Goal: Transaction & Acquisition: Subscribe to service/newsletter

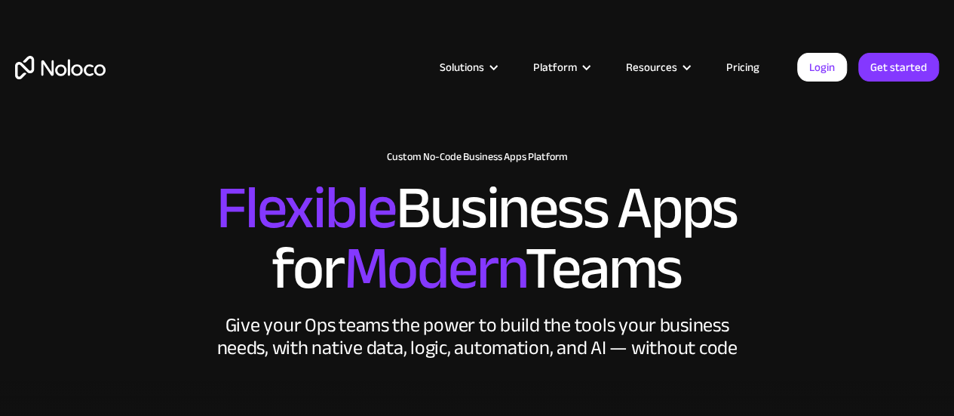
click at [742, 69] on link "Pricing" at bounding box center [742, 67] width 71 height 20
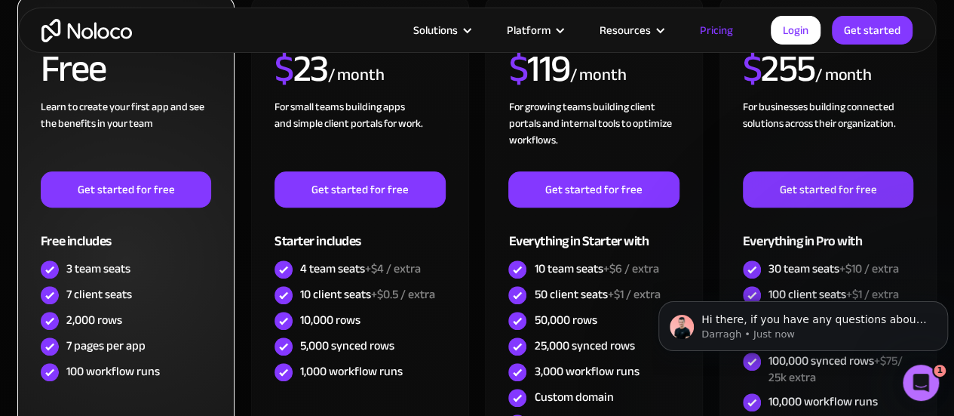
scroll to position [511, 0]
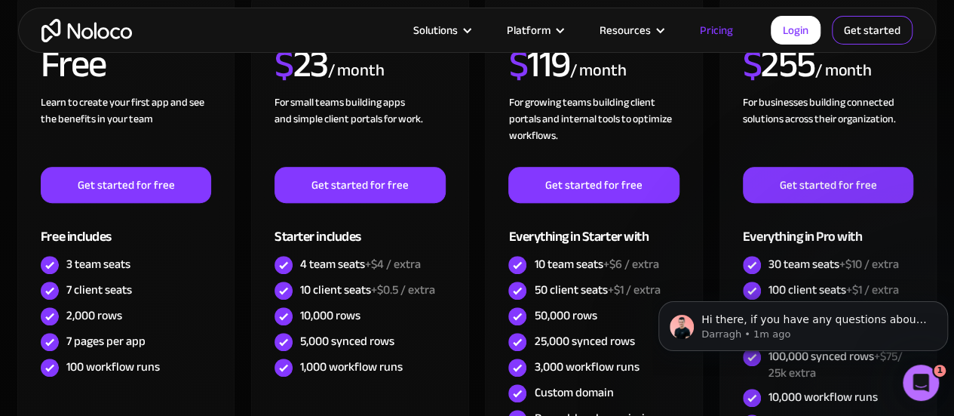
click at [848, 33] on link "Get started" at bounding box center [872, 30] width 81 height 29
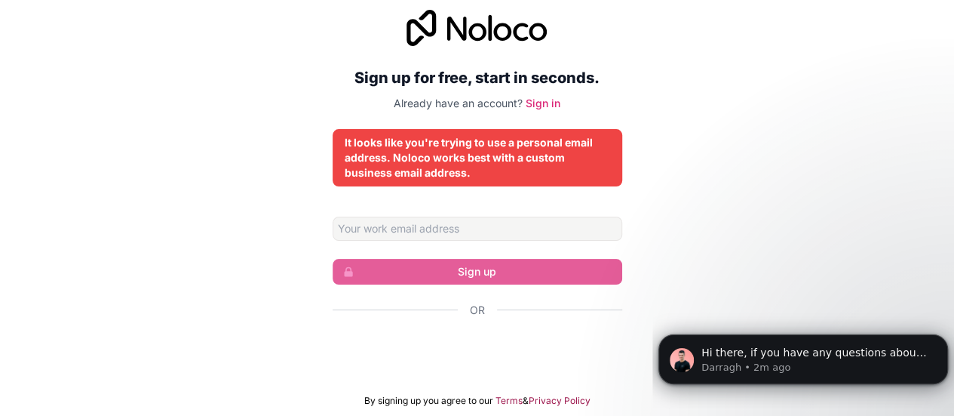
scroll to position [11, 0]
